Goal: Information Seeking & Learning: Learn about a topic

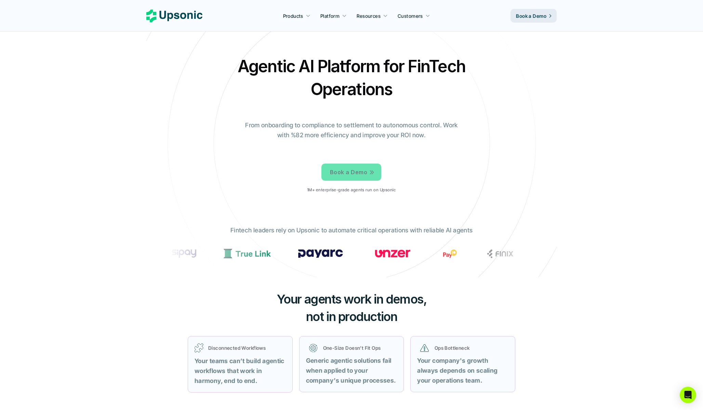
click at [346, 169] on p "Book a Demo" at bounding box center [348, 172] width 37 height 10
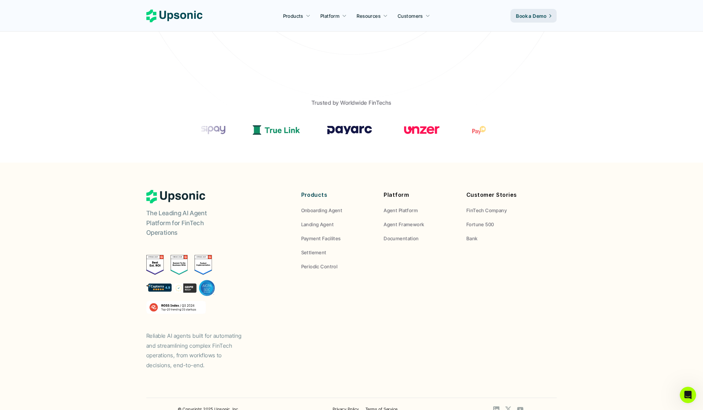
scroll to position [219, 0]
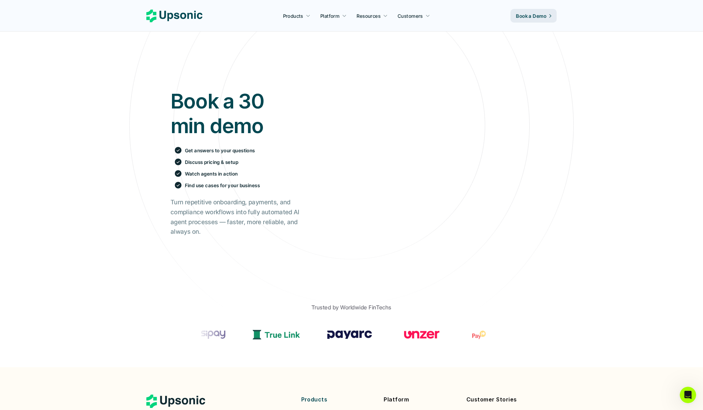
scroll to position [0, 0]
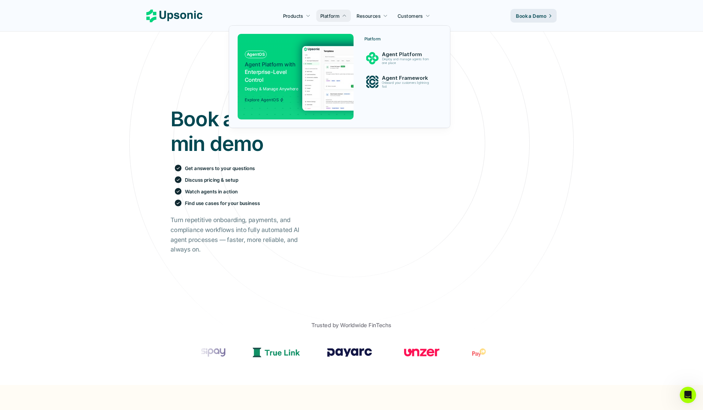
click at [316, 68] on img at bounding box center [368, 78] width 133 height 65
click at [395, 83] on p "Onboard your customers lightning fast" at bounding box center [407, 85] width 52 height 8
click at [394, 55] on p "Agent Platform" at bounding box center [407, 54] width 53 height 6
click at [391, 82] on p "Onboard your customers lightning fast" at bounding box center [406, 85] width 51 height 8
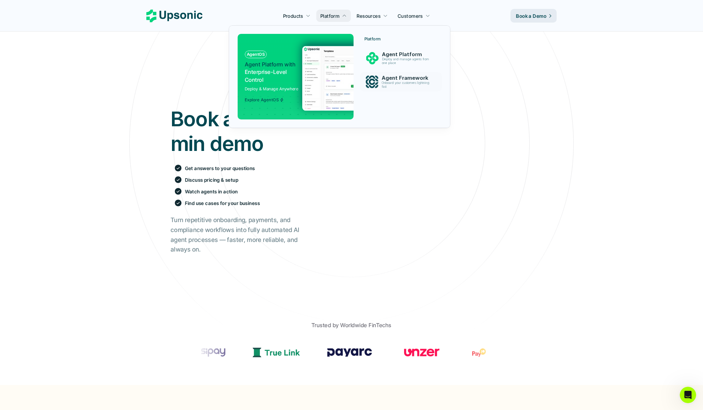
click at [329, 75] on img at bounding box center [368, 78] width 133 height 65
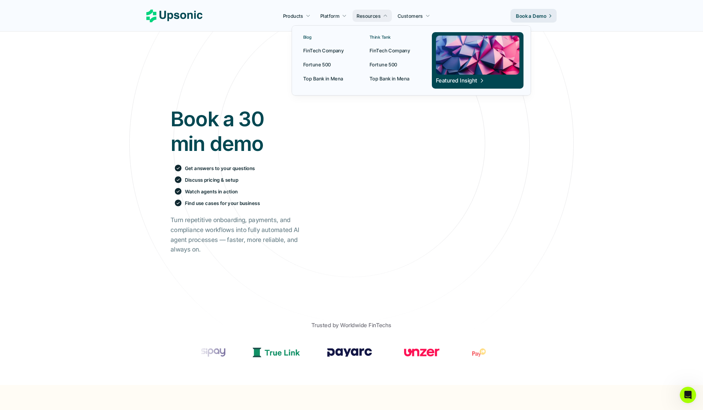
click at [325, 64] on p "Fortune 500" at bounding box center [317, 64] width 28 height 7
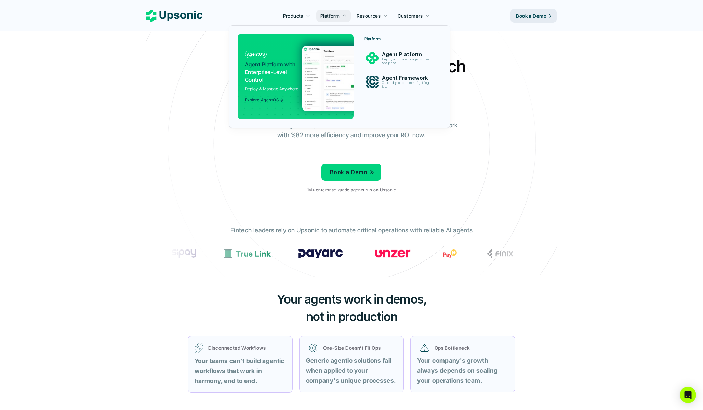
click at [330, 65] on img at bounding box center [368, 78] width 133 height 65
click at [380, 58] on div "Agent Platform Deploy and manage agents from one place" at bounding box center [407, 58] width 58 height 16
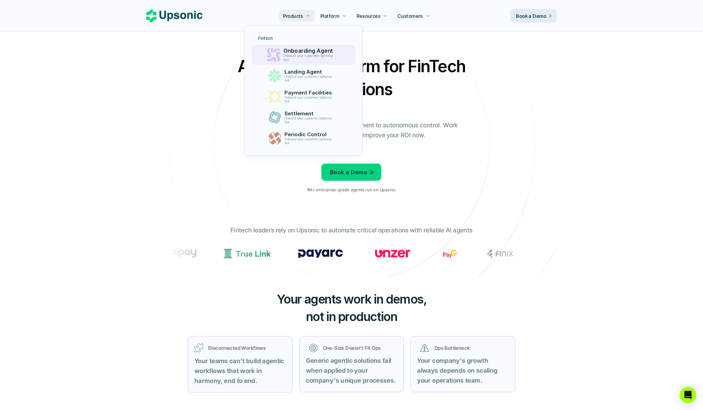
click at [305, 53] on p "Onboarding Agent" at bounding box center [309, 51] width 53 height 6
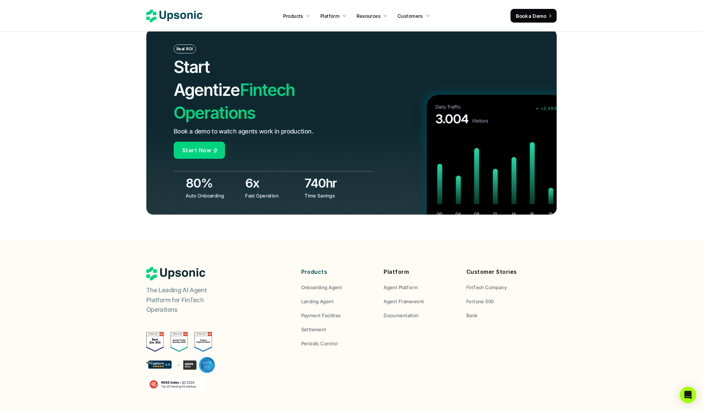
scroll to position [2611, 0]
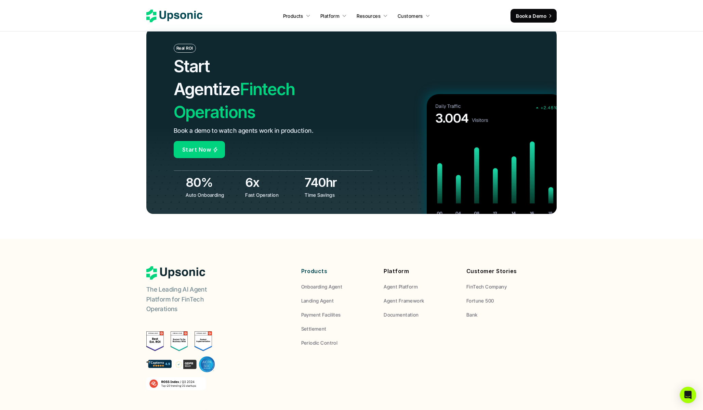
click at [203, 145] on p "Start Now" at bounding box center [196, 150] width 29 height 10
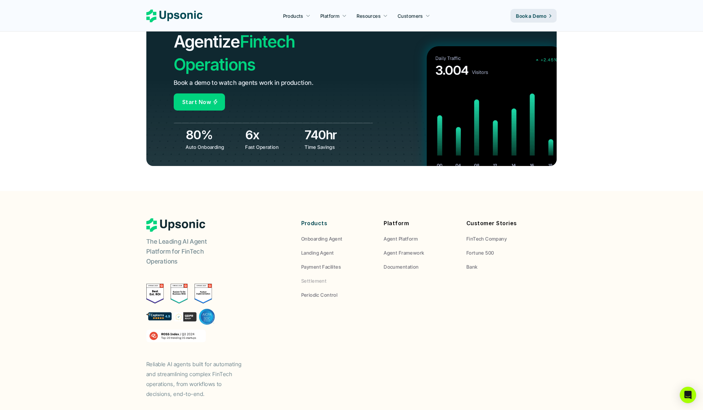
click at [321, 263] on p "Payment Facilites" at bounding box center [321, 266] width 40 height 7
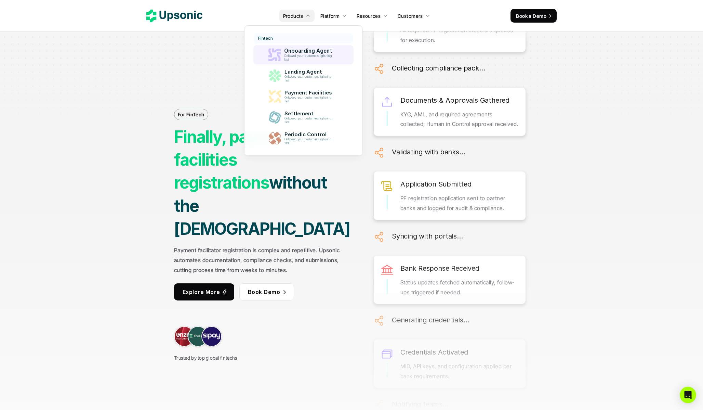
click at [292, 47] on div "Onboarding Agent Onboard your customers lightning fast" at bounding box center [309, 54] width 58 height 17
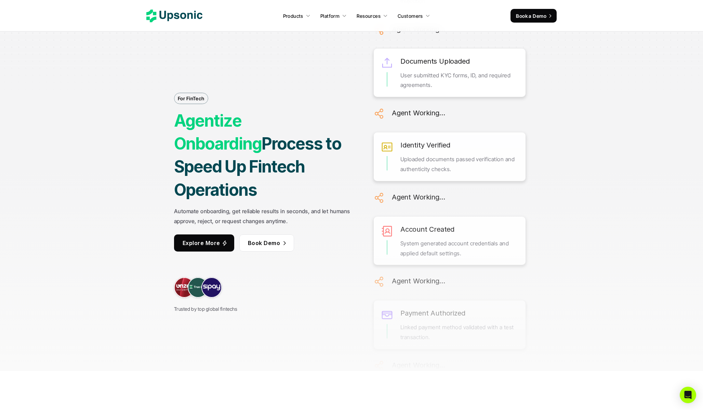
scroll to position [40, 0]
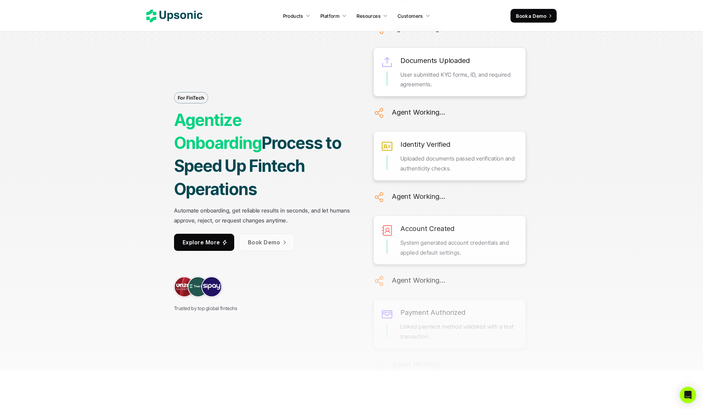
click at [220, 233] on link "Explore More" at bounding box center [204, 241] width 60 height 17
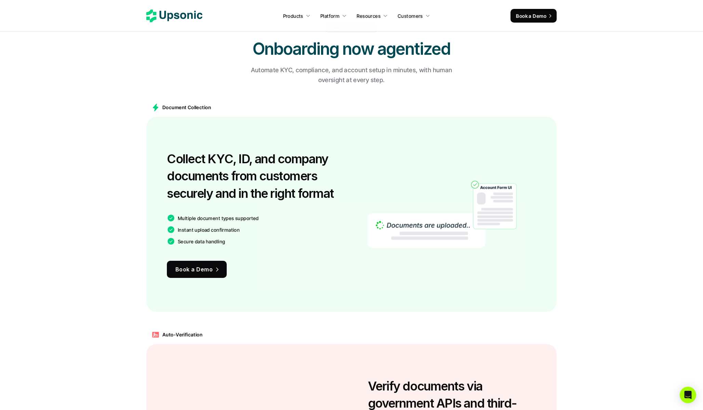
scroll to position [493, 0]
